Goal: Find specific page/section: Find specific page/section

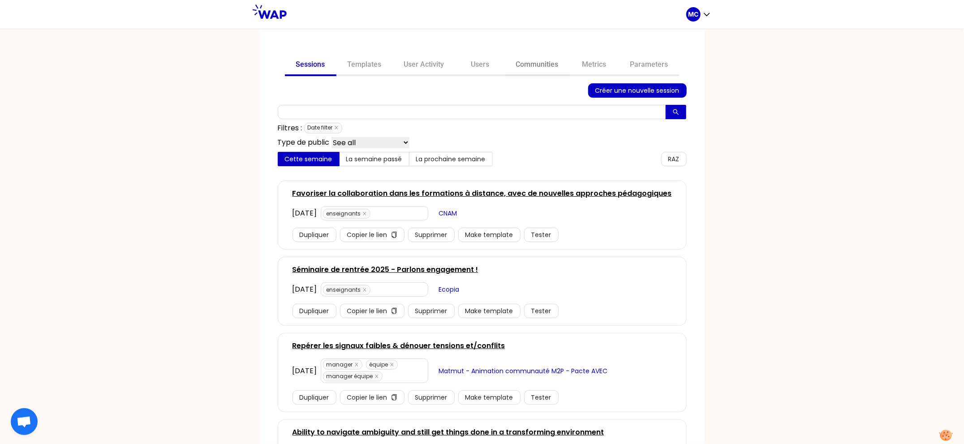
click at [507, 62] on link "Communities" at bounding box center [537, 65] width 65 height 21
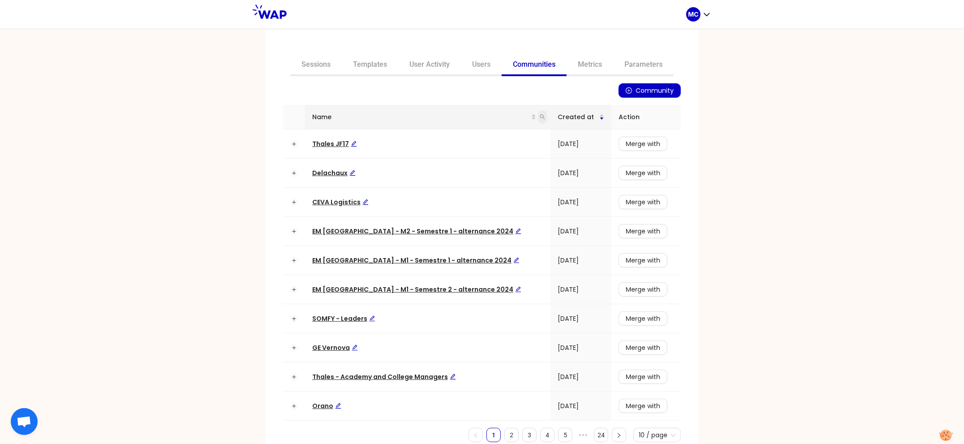
click at [540, 119] on icon "search" at bounding box center [542, 116] width 5 height 5
type input "dir"
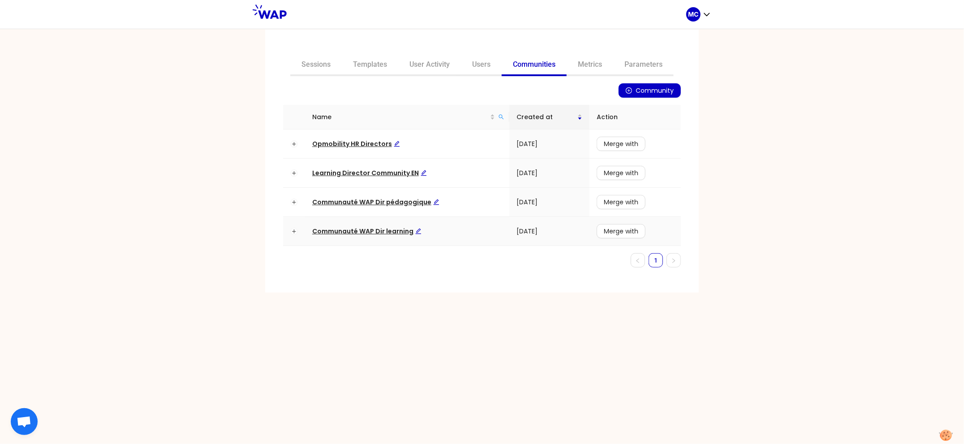
click at [399, 227] on span "Communauté WAP Dir learning" at bounding box center [366, 231] width 109 height 9
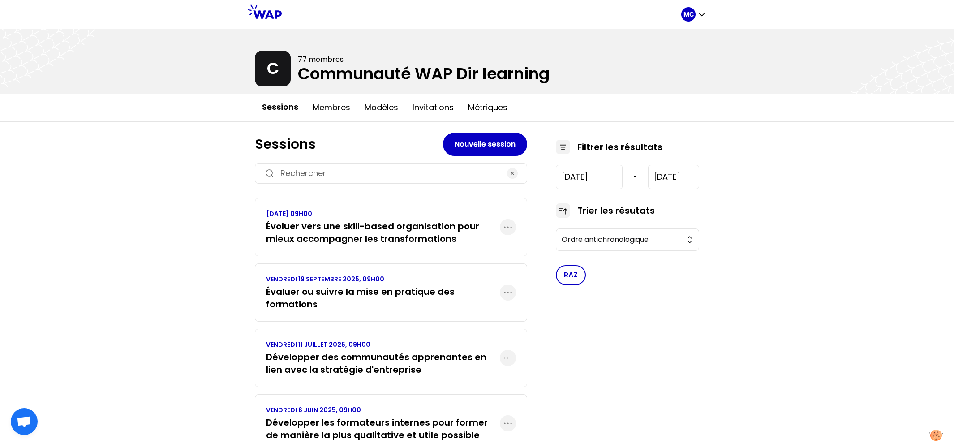
click at [431, 294] on h3 "Évaluer ou suivre la mise en pratique des formations" at bounding box center [383, 297] width 234 height 25
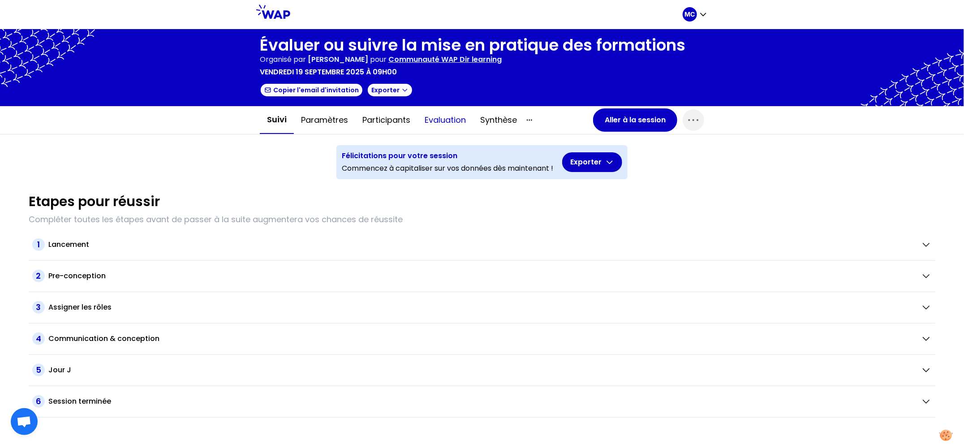
click at [437, 120] on button "Evaluation" at bounding box center [445, 120] width 56 height 27
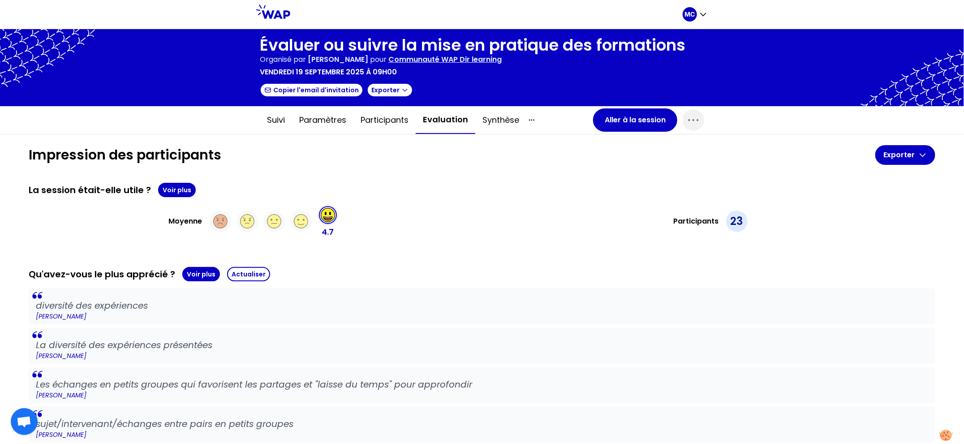
click at [175, 198] on div "La session était-elle utile ? Voir plus Moyenne 4.7 Participants 23" at bounding box center [482, 211] width 906 height 56
click at [173, 193] on button "Voir plus" at bounding box center [177, 190] width 38 height 14
